Goal: Task Accomplishment & Management: Manage account settings

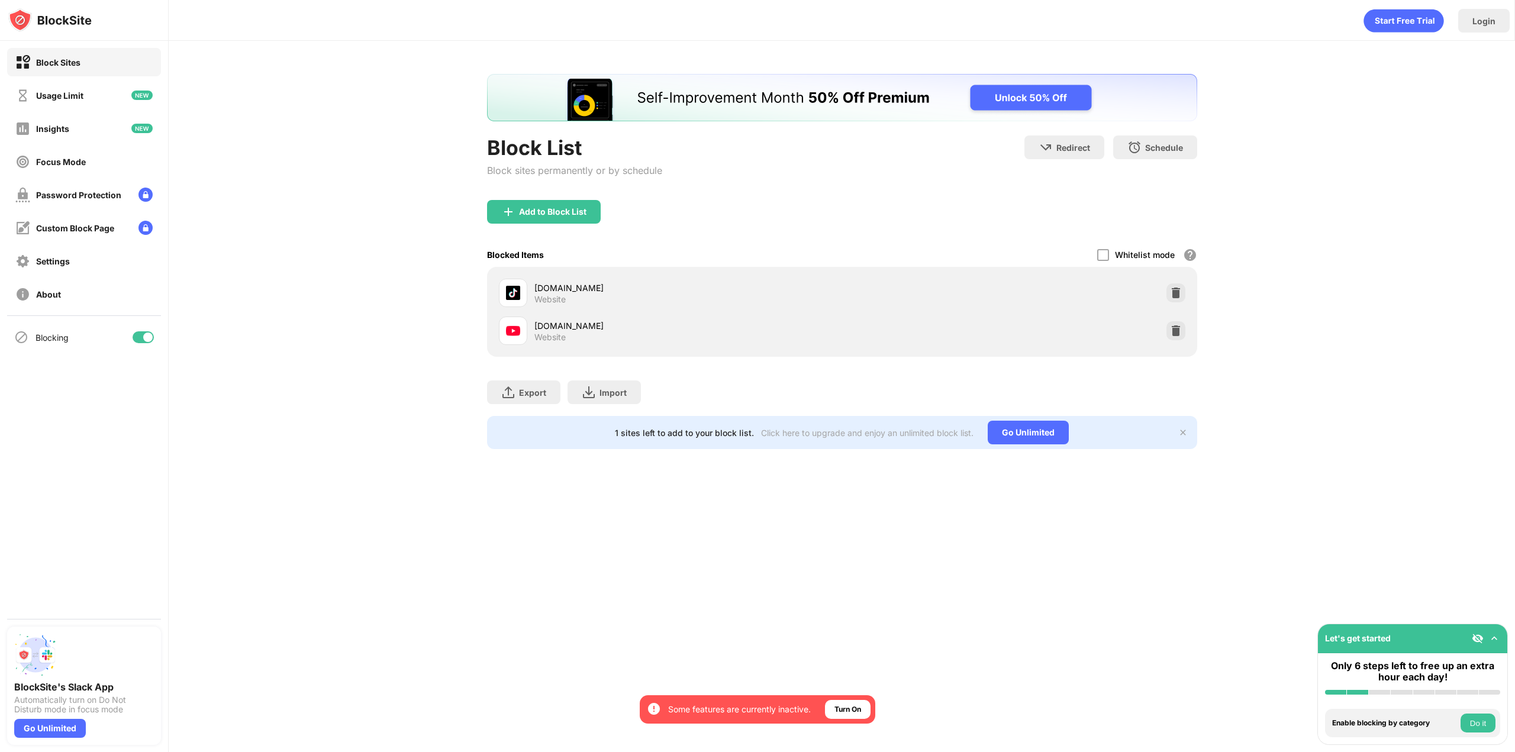
drag, startPoint x: 1162, startPoint y: 324, endPoint x: 1171, endPoint y: 324, distance: 8.9
click at [1163, 324] on div "youtube.com Website" at bounding box center [842, 331] width 696 height 38
click at [1180, 325] on img at bounding box center [1176, 331] width 12 height 12
